Goal: Task Accomplishment & Management: Use online tool/utility

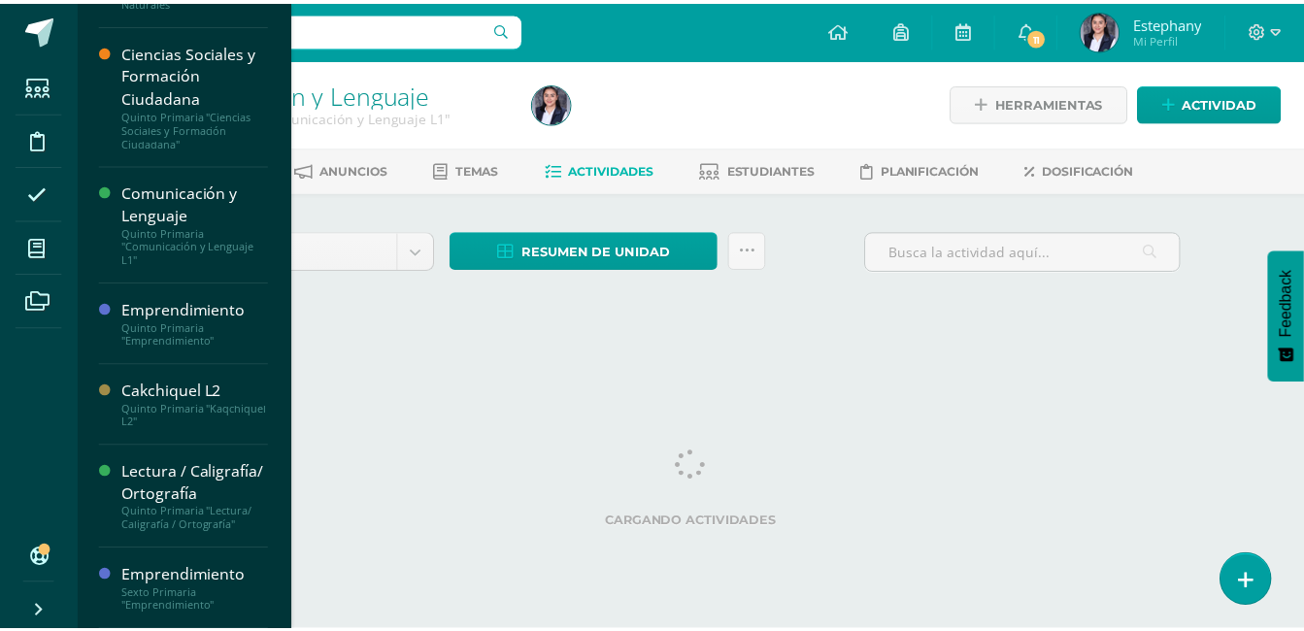
scroll to position [171, 0]
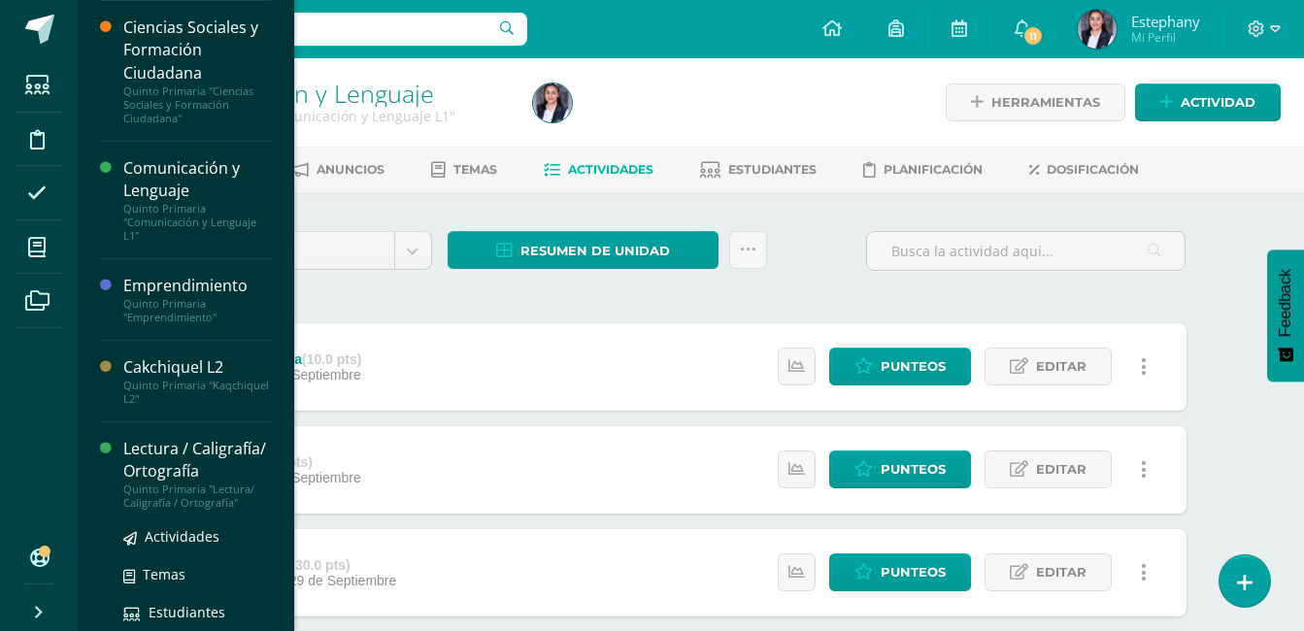
click at [152, 473] on div "Lectura / Caligrafía/ Ortografía" at bounding box center [197, 460] width 148 height 45
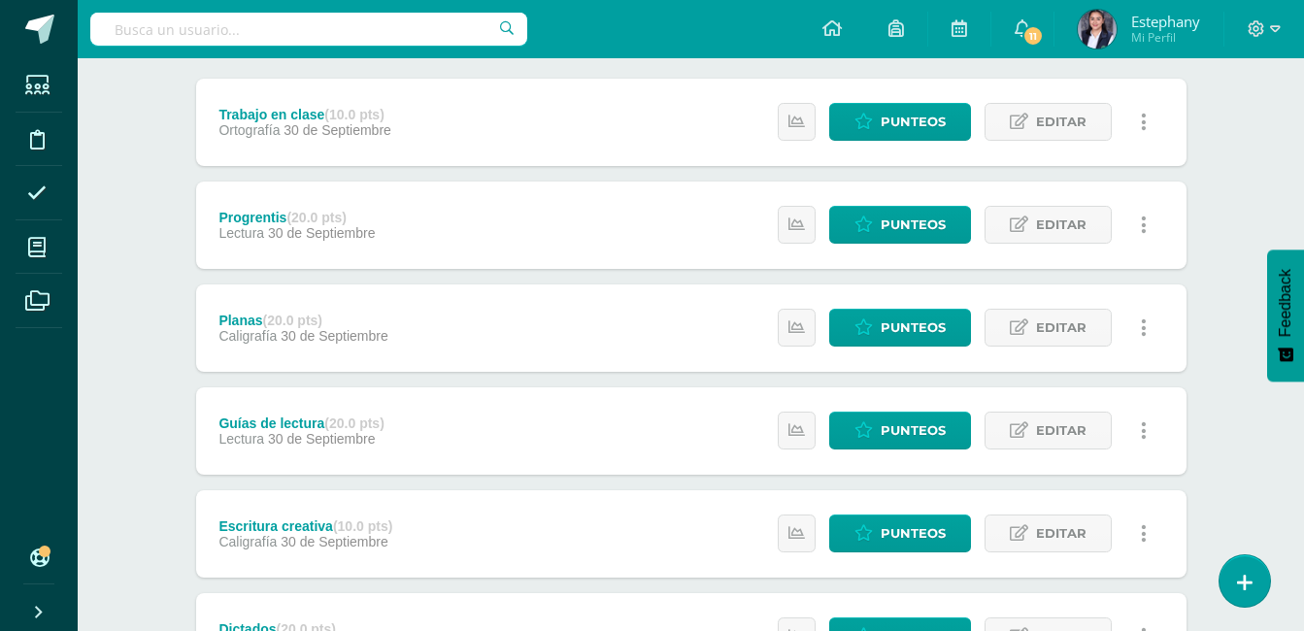
scroll to position [291, 0]
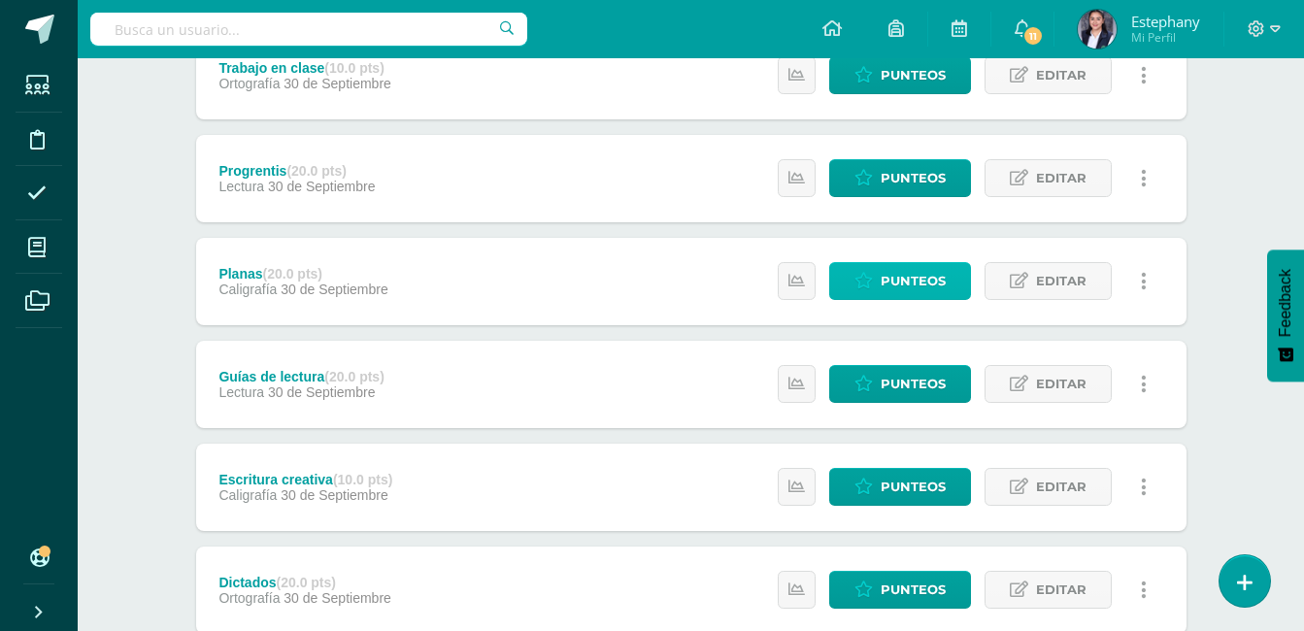
click at [903, 273] on span "Punteos" at bounding box center [913, 281] width 65 height 36
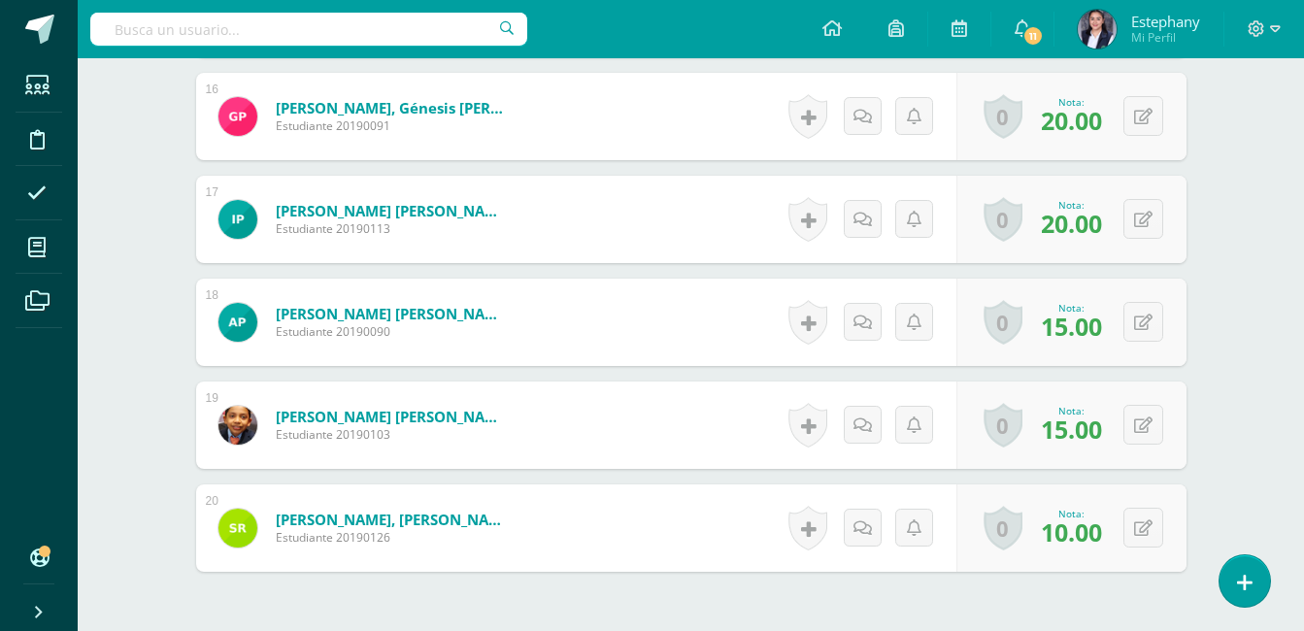
scroll to position [2147, 0]
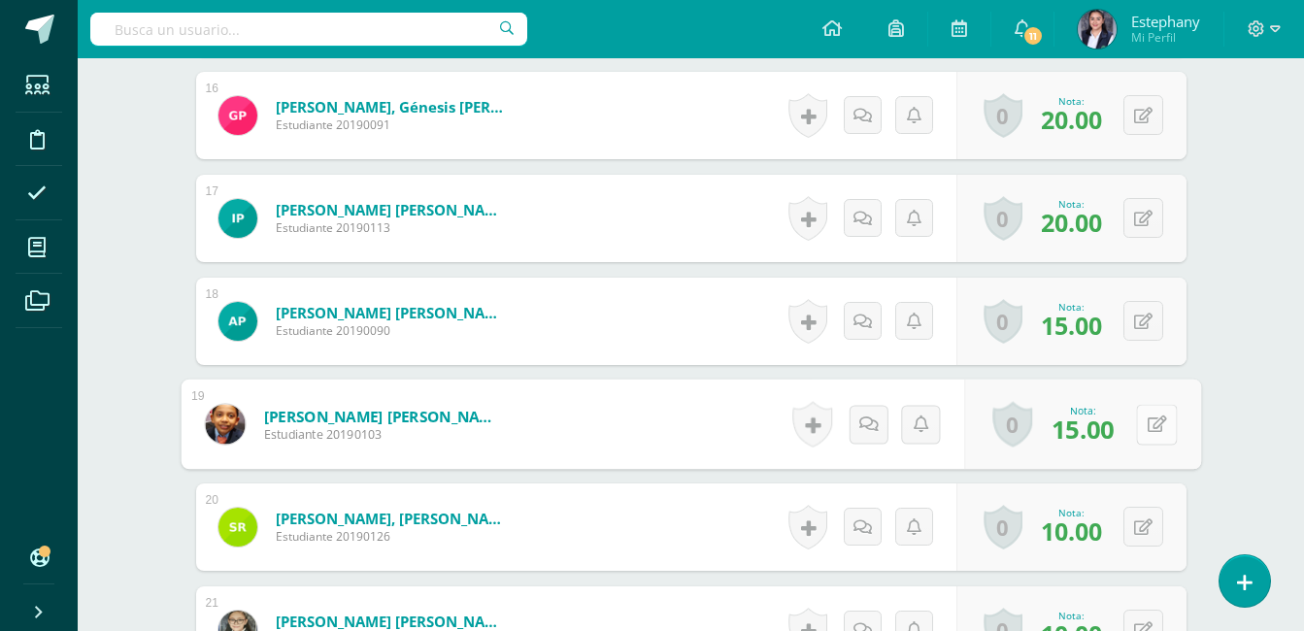
click at [1147, 420] on icon at bounding box center [1156, 424] width 19 height 17
type input "18"
